Goal: Information Seeking & Learning: Check status

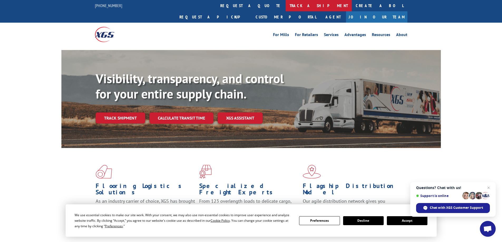
click at [286, 7] on link "track a shipment" at bounding box center [319, 5] width 66 height 11
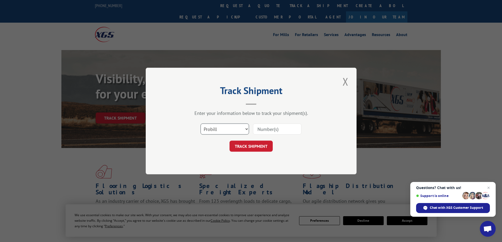
click at [230, 131] on select "Select category... Probill BOL PO" at bounding box center [225, 129] width 48 height 11
select select "bol"
click at [201, 124] on select "Select category... Probill BOL PO" at bounding box center [225, 129] width 48 height 11
click at [267, 130] on input at bounding box center [277, 129] width 48 height 11
paste input "2401110"
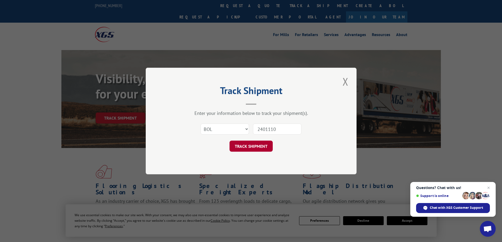
type input "2401110"
click at [252, 145] on button "TRACK SHIPMENT" at bounding box center [251, 146] width 43 height 11
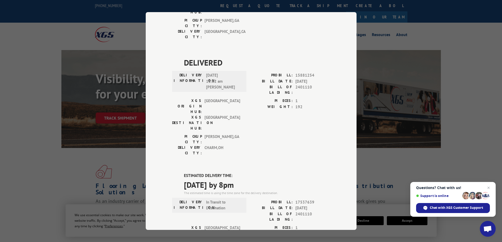
scroll to position [278, 0]
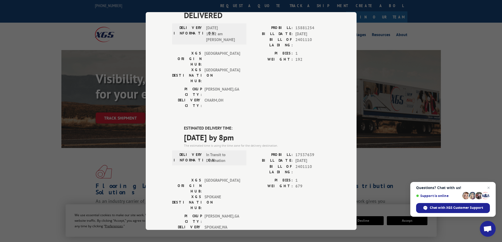
click at [219, 132] on span "[DATE] by 8pm" at bounding box center [257, 138] width 146 height 12
copy span "[DATE] by 8pm"
